Goal: Information Seeking & Learning: Learn about a topic

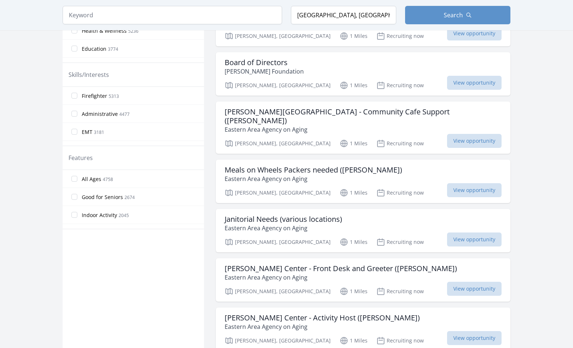
scroll to position [338, 0]
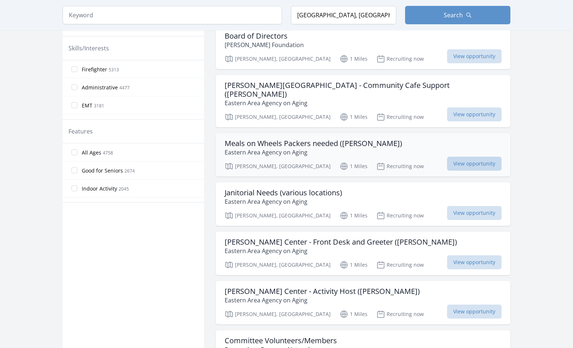
click at [479, 157] on span "View opportunity" at bounding box center [474, 164] width 54 height 14
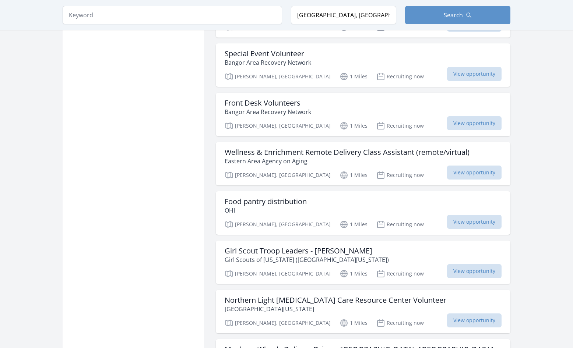
scroll to position [730, 0]
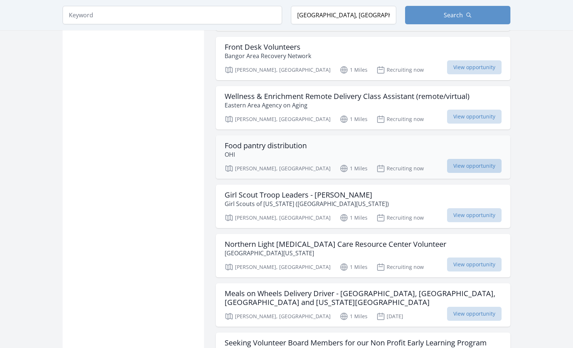
click at [482, 159] on span "View opportunity" at bounding box center [474, 166] width 54 height 14
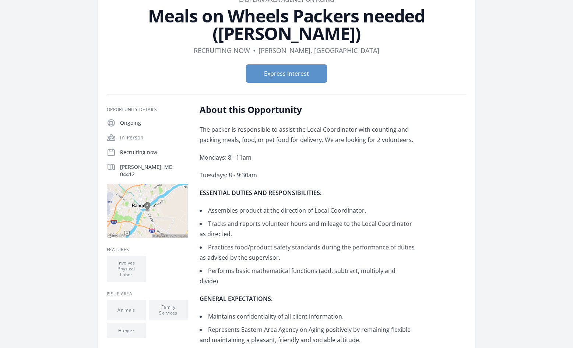
scroll to position [52, 0]
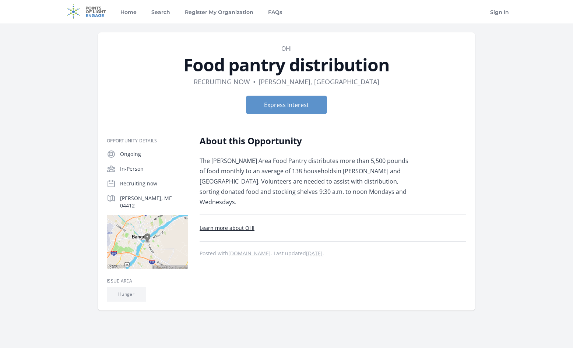
click at [245, 225] on link "Learn more about OHI" at bounding box center [227, 228] width 55 height 7
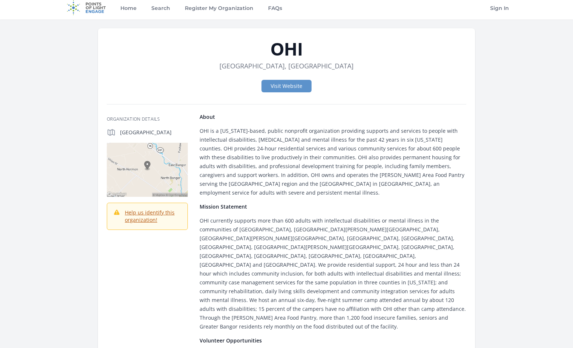
scroll to position [34, 0]
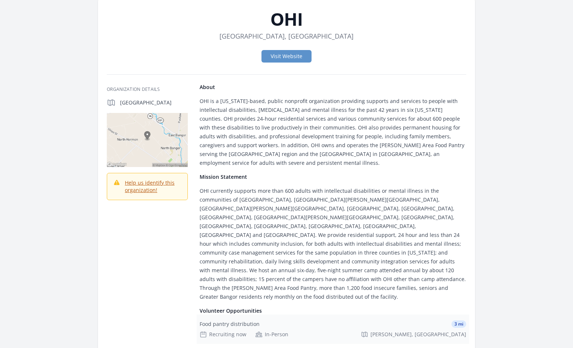
click at [239, 315] on div "Food pantry distribution 3 mi Recruiting now In-Person Brewer, ME" at bounding box center [333, 329] width 272 height 29
click at [288, 53] on link "Visit Website" at bounding box center [286, 56] width 50 height 13
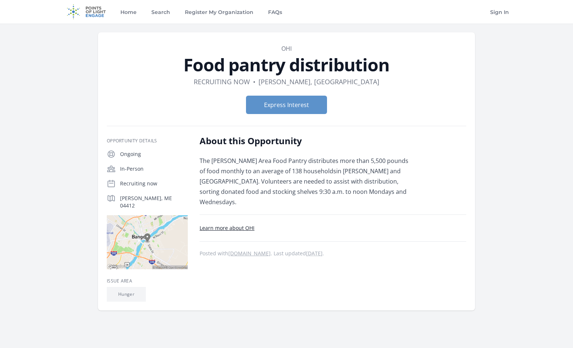
click at [214, 162] on p "The [PERSON_NAME] Area Food Pantry distributes more than 5,500 pounds of food m…" at bounding box center [307, 182] width 215 height 52
click at [322, 250] on abbr "[DATE]" at bounding box center [314, 253] width 17 height 7
